Goal: Information Seeking & Learning: Learn about a topic

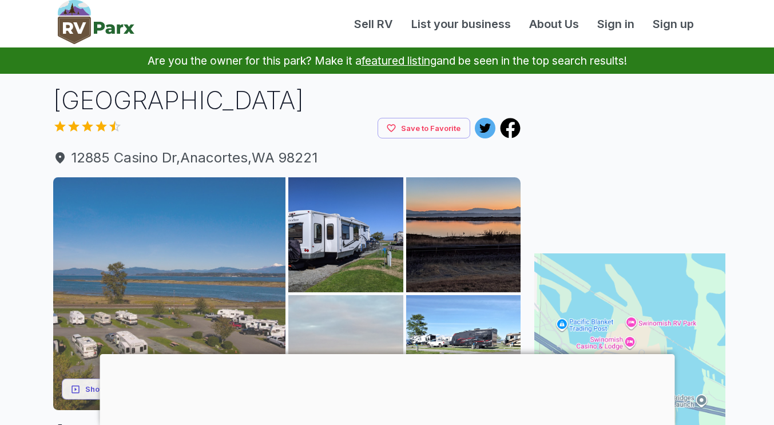
click at [190, 255] on img at bounding box center [169, 293] width 233 height 233
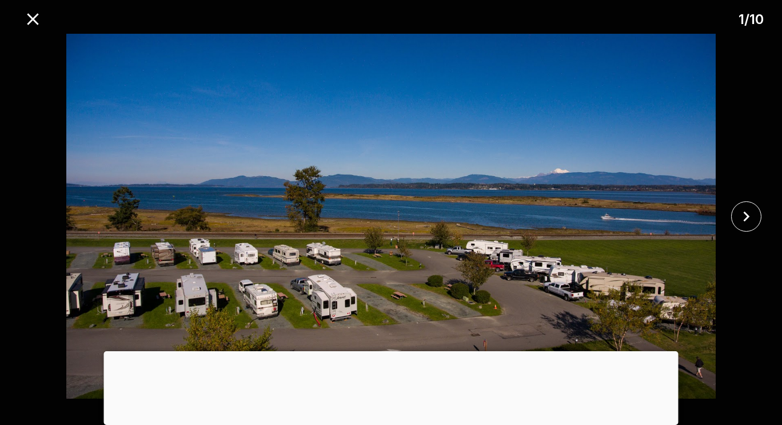
click at [391, 351] on div at bounding box center [391, 351] width 575 height 0
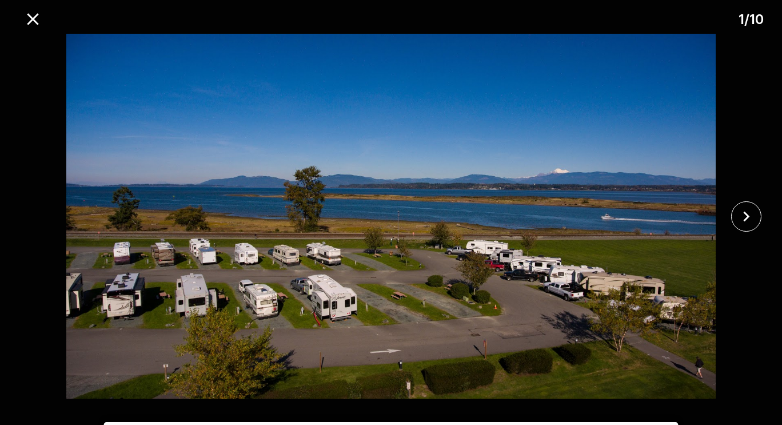
click at [391, 422] on div at bounding box center [391, 422] width 575 height 0
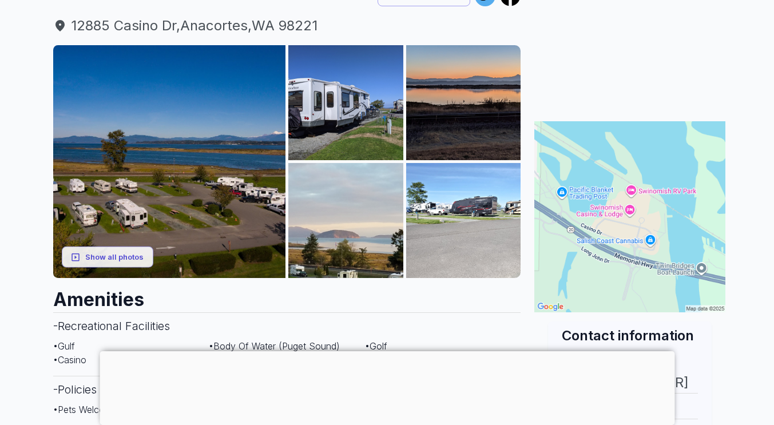
scroll to position [133, 0]
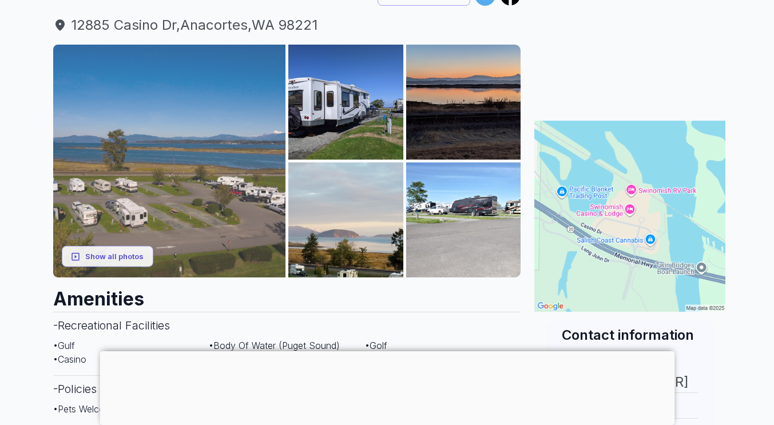
click at [206, 110] on img at bounding box center [169, 161] width 233 height 233
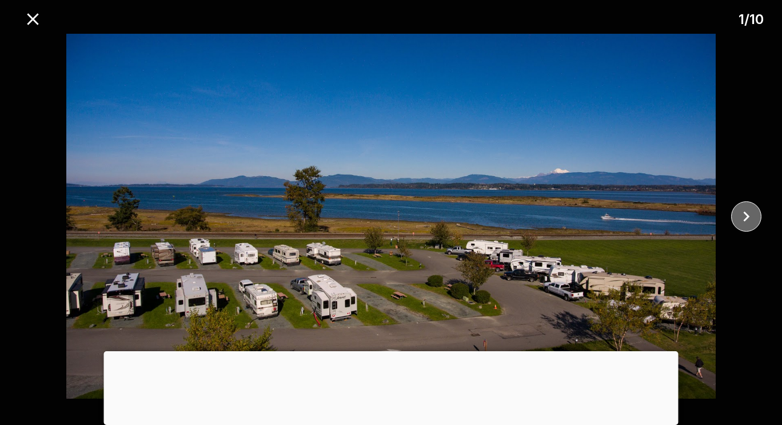
click at [747, 219] on icon "close" at bounding box center [746, 216] width 20 height 20
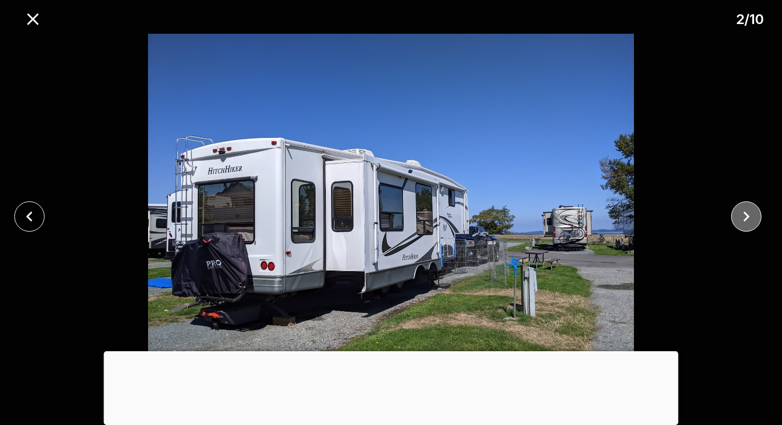
click at [738, 217] on icon "close" at bounding box center [746, 216] width 20 height 20
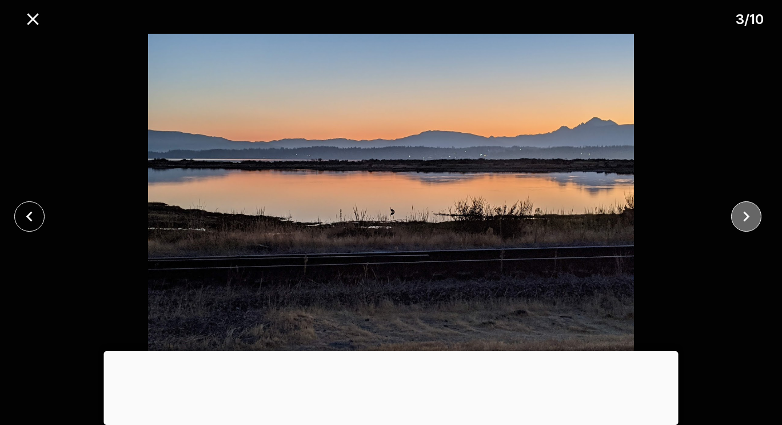
click at [738, 217] on icon "close" at bounding box center [746, 216] width 20 height 20
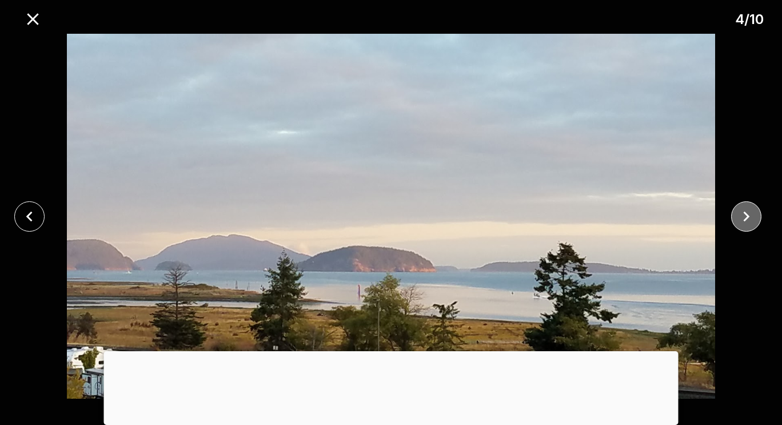
click at [738, 217] on icon "close" at bounding box center [746, 216] width 20 height 20
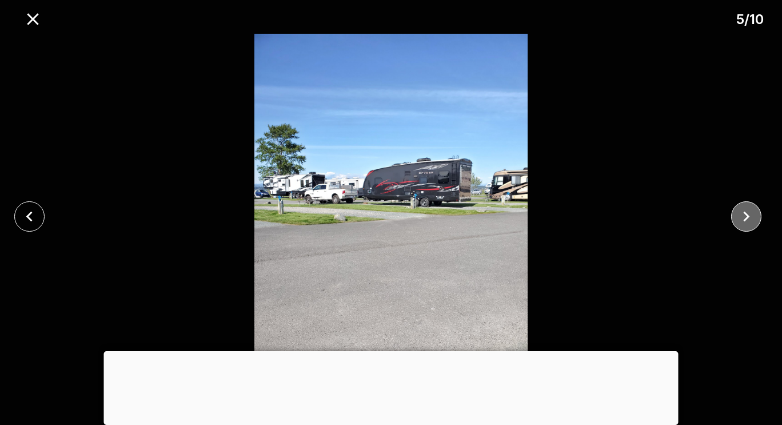
click at [738, 217] on icon "close" at bounding box center [746, 216] width 20 height 20
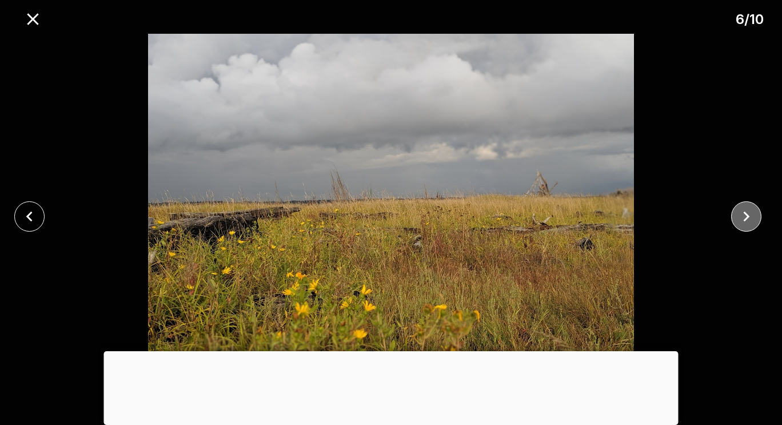
click at [738, 217] on icon "close" at bounding box center [746, 216] width 20 height 20
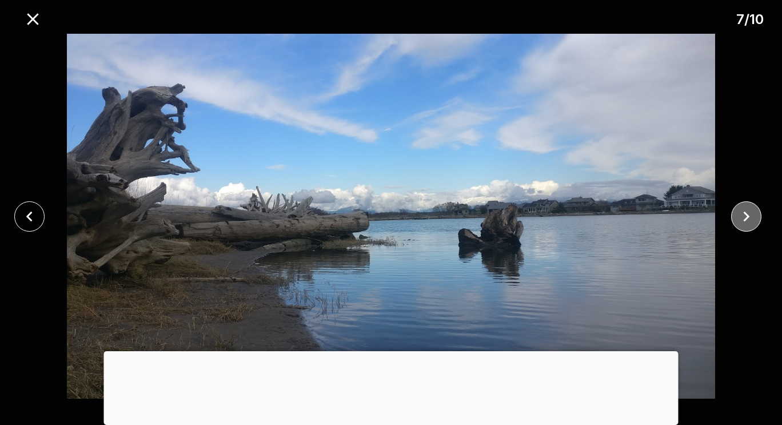
click at [738, 217] on icon "close" at bounding box center [746, 216] width 20 height 20
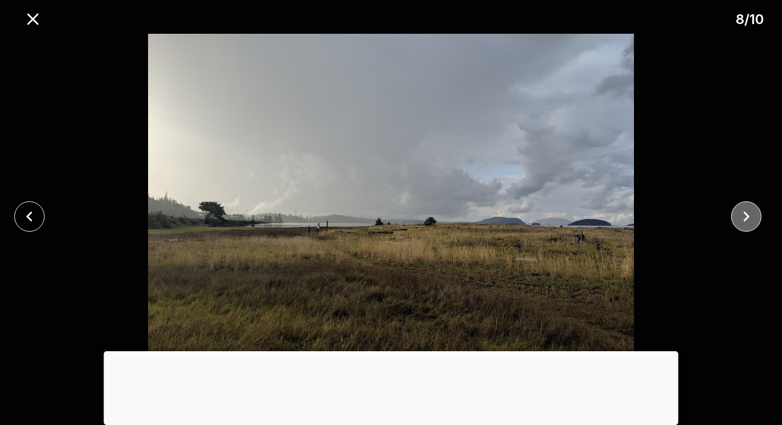
click at [738, 217] on icon "close" at bounding box center [746, 216] width 20 height 20
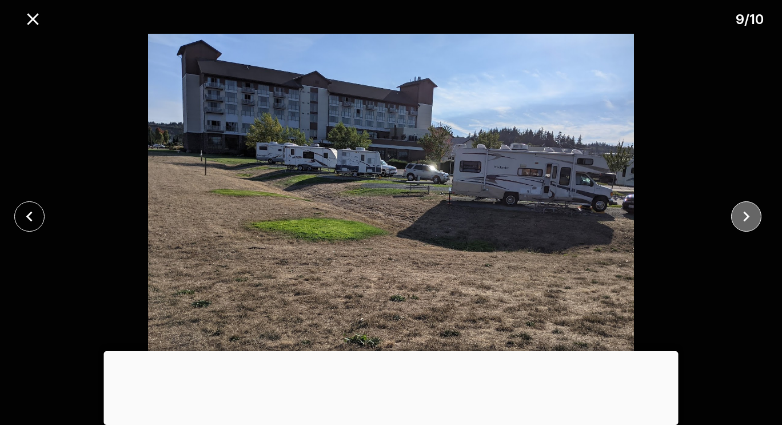
click at [738, 217] on icon "close" at bounding box center [746, 216] width 20 height 20
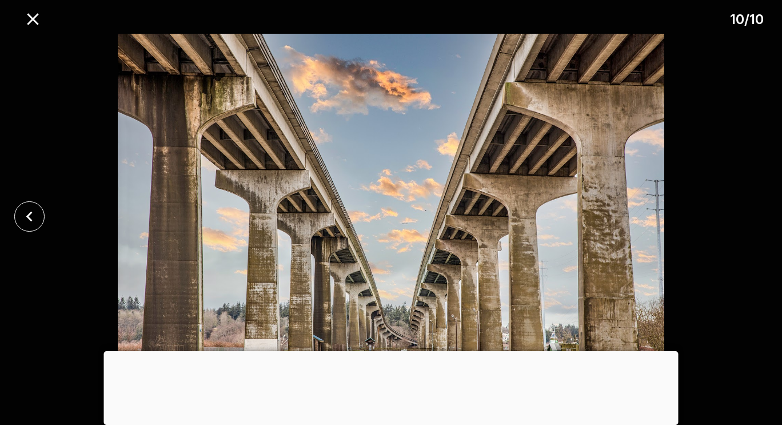
click at [738, 217] on div at bounding box center [391, 216] width 782 height 365
click at [28, 21] on icon "close" at bounding box center [33, 19] width 20 height 20
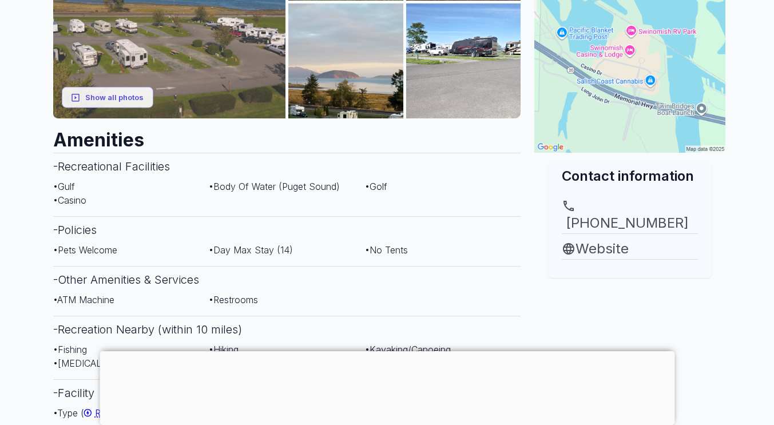
scroll to position [292, 0]
